Goal: Answer question/provide support: Share knowledge or assist other users

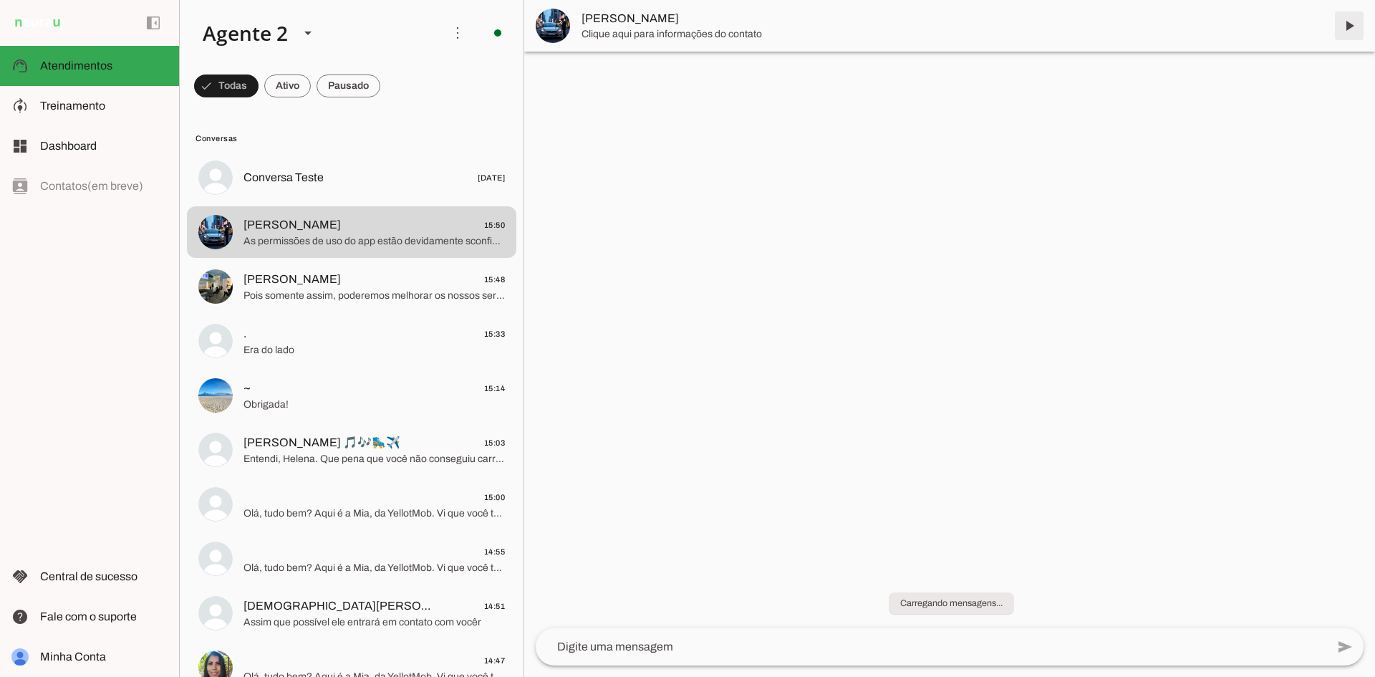
click at [1351, 24] on span at bounding box center [1349, 26] width 34 height 34
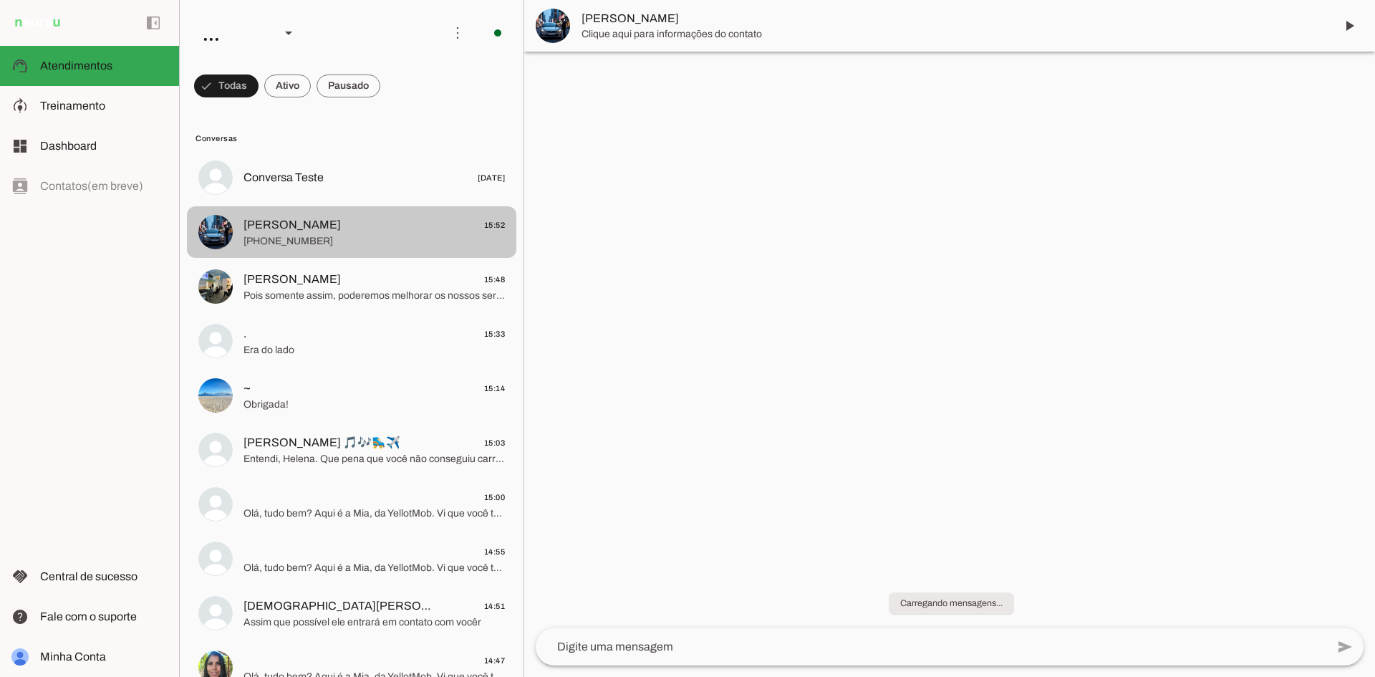
click at [338, 239] on span "[PHONE_NUMBER]" at bounding box center [373, 241] width 261 height 14
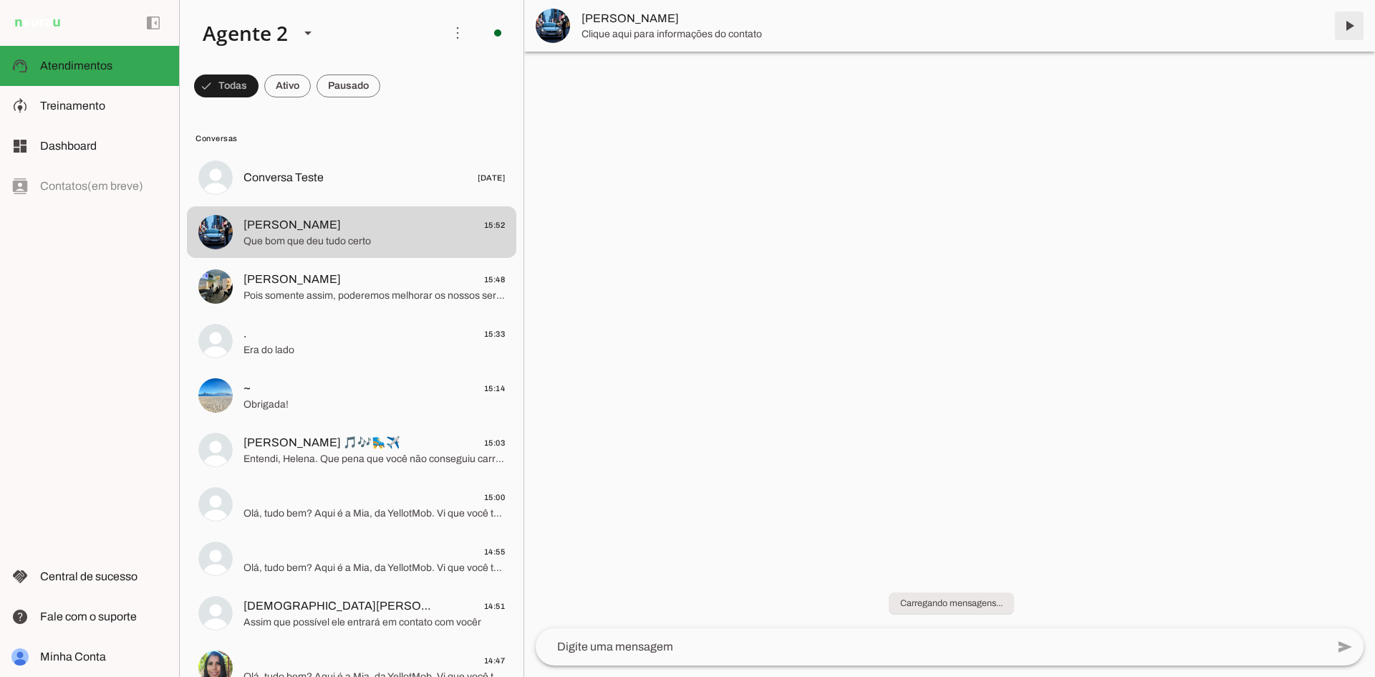
click at [1351, 24] on span at bounding box center [1349, 26] width 34 height 34
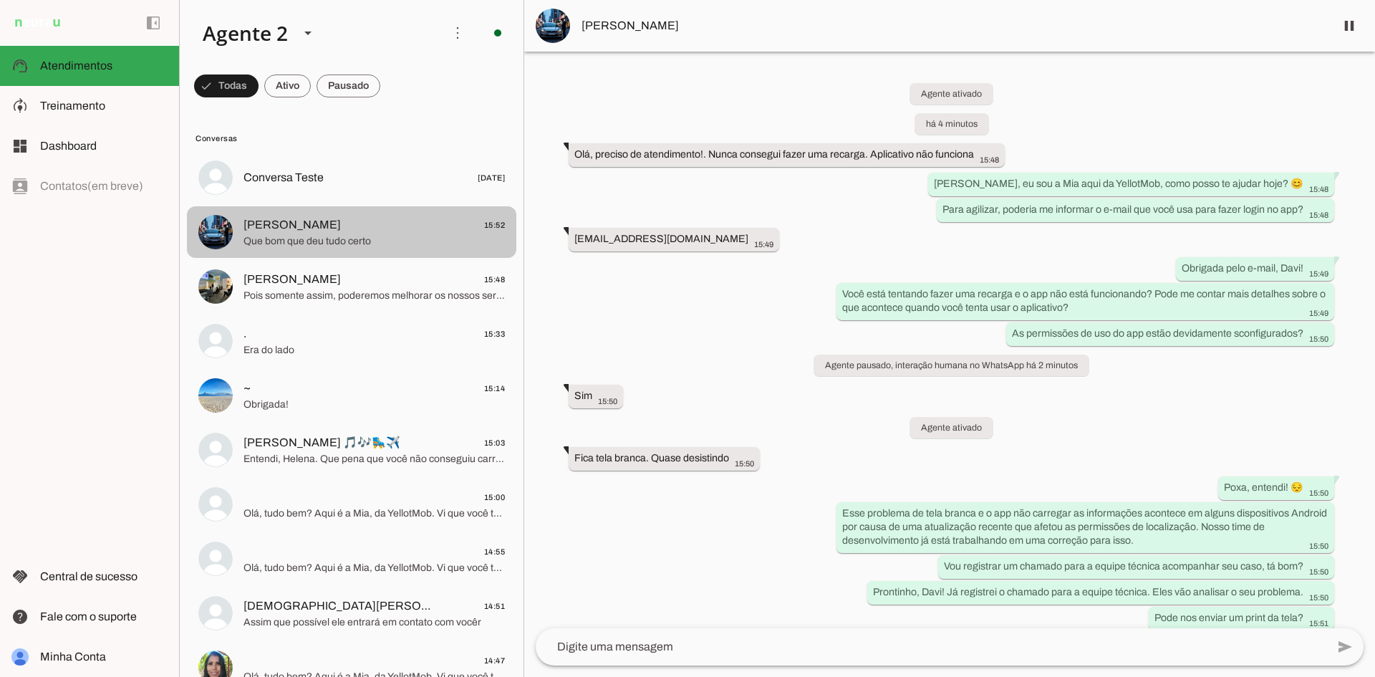
click at [374, 216] on span "Daniel 15:52" at bounding box center [373, 225] width 261 height 18
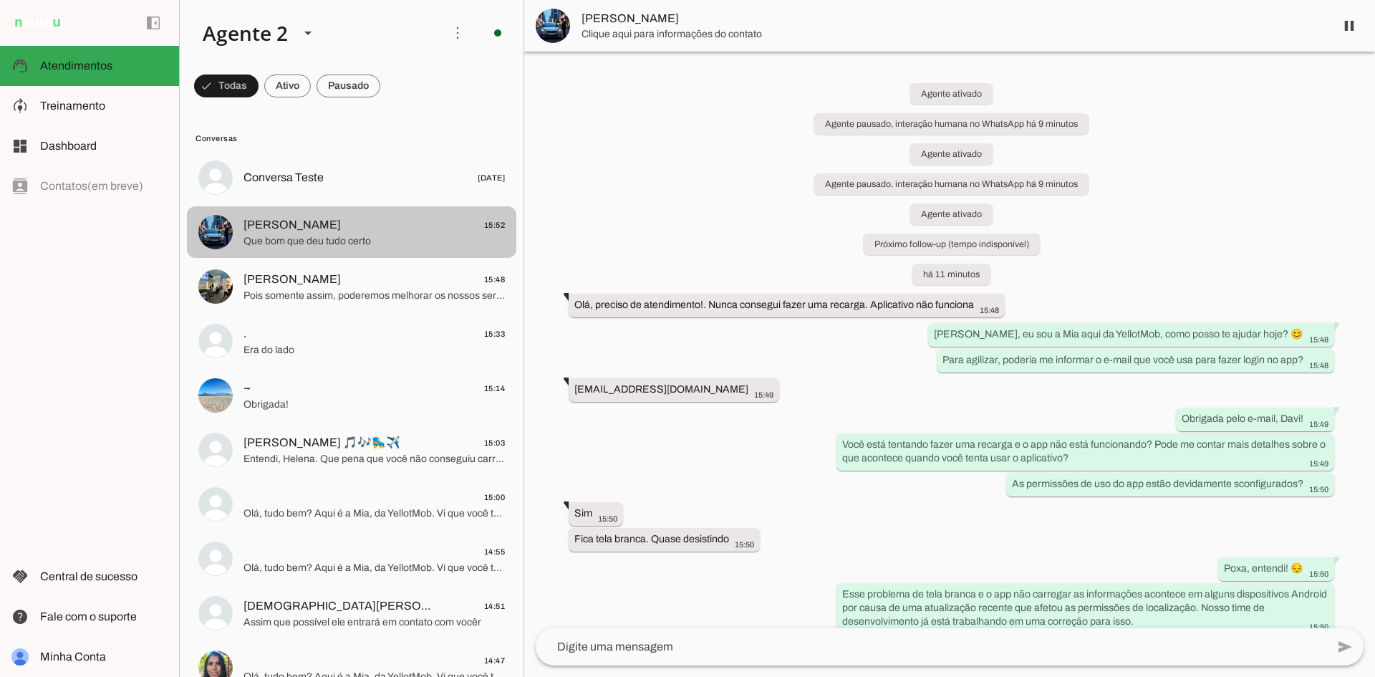
click at [431, 229] on span "Daniel 15:52" at bounding box center [373, 225] width 261 height 18
